Goal: Task Accomplishment & Management: Use online tool/utility

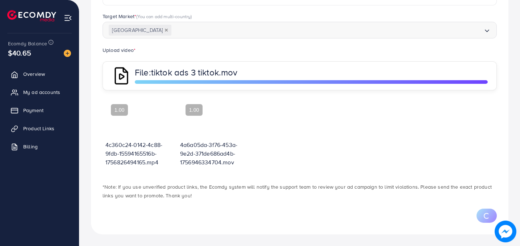
scroll to position [231, 0]
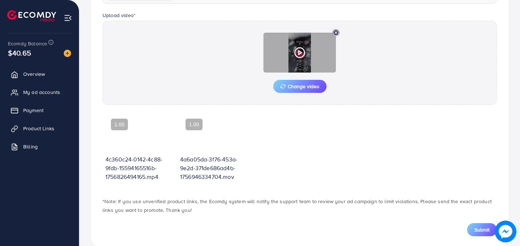
click at [295, 56] on icon at bounding box center [300, 53] width 12 height 12
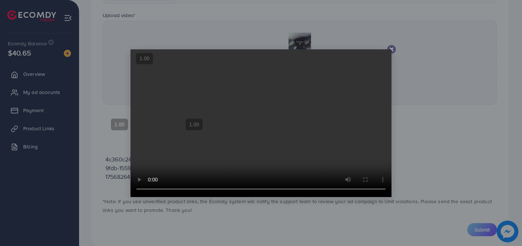
click at [387, 51] on video at bounding box center [261, 123] width 261 height 148
click at [392, 50] on icon at bounding box center [392, 49] width 6 height 6
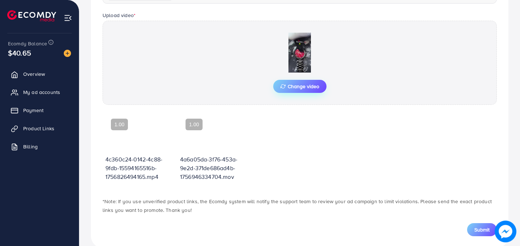
click at [306, 89] on span "Change video" at bounding box center [300, 86] width 39 height 5
click at [479, 224] on button "Submit" at bounding box center [482, 229] width 30 height 13
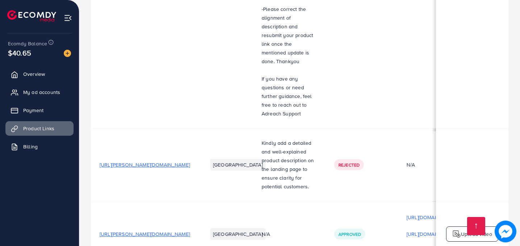
click at [459, 229] on img at bounding box center [456, 233] width 9 height 9
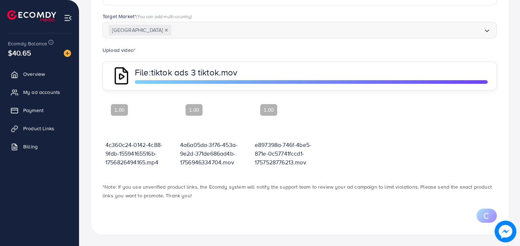
scroll to position [231, 0]
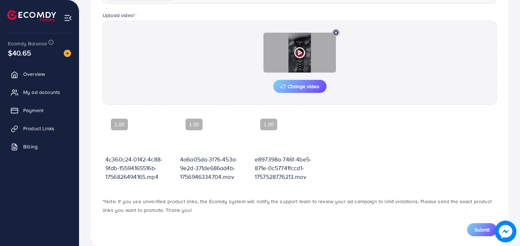
click at [300, 54] on polygon at bounding box center [300, 53] width 3 height 4
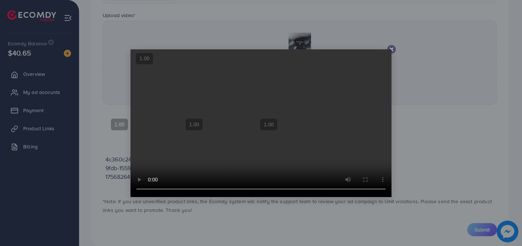
click at [393, 49] on icon at bounding box center [392, 49] width 6 height 6
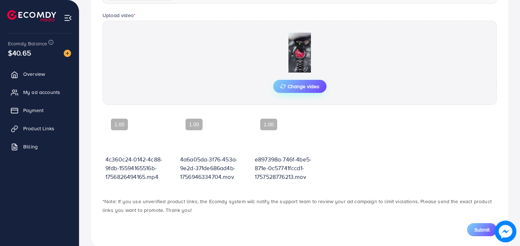
click at [308, 88] on span "Change video" at bounding box center [300, 86] width 39 height 5
click at [480, 233] on button "Submit" at bounding box center [482, 229] width 30 height 13
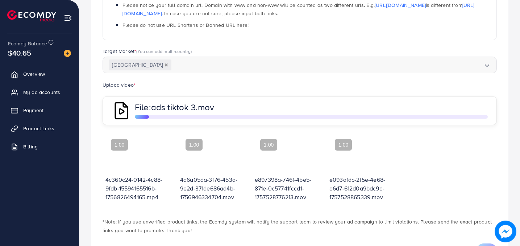
scroll to position [196, 0]
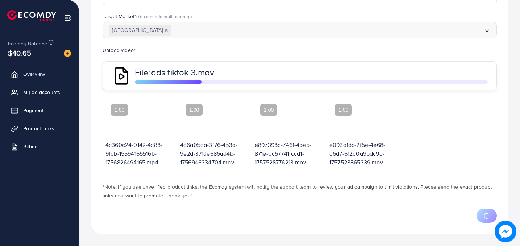
click at [360, 121] on video at bounding box center [364, 120] width 69 height 40
click at [360, 121] on div at bounding box center [364, 120] width 69 height 40
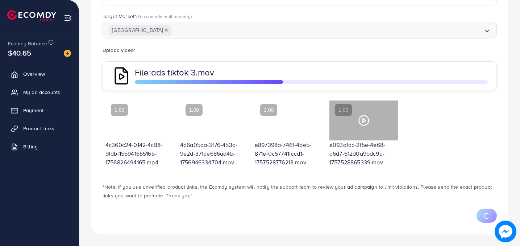
click at [351, 125] on div at bounding box center [364, 120] width 69 height 40
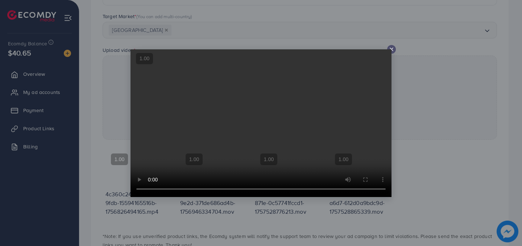
click at [390, 50] on video at bounding box center [261, 123] width 261 height 148
click at [392, 50] on line at bounding box center [391, 49] width 3 height 3
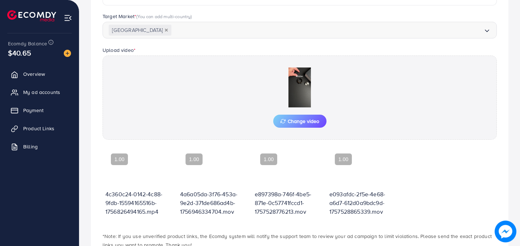
click at [420, 191] on div "4c360c24-0142-4c88-9fdb-15594165516b-1756826494165.mp4 4a6a05da-3f76-453a-9e2d-…" at bounding box center [300, 186] width 394 height 78
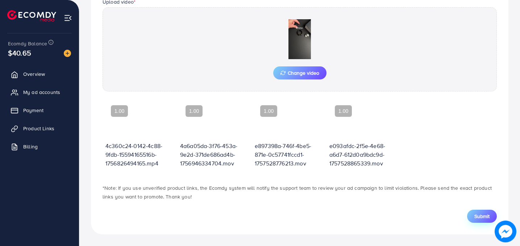
click at [484, 221] on button "Submit" at bounding box center [482, 216] width 30 height 13
